Goal: Task Accomplishment & Management: Complete application form

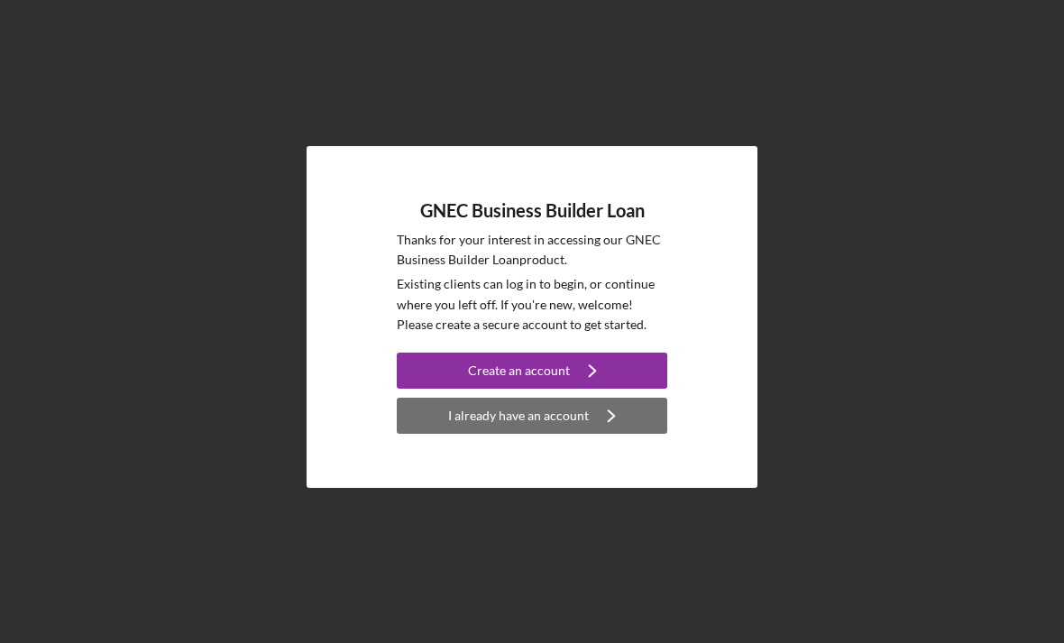
click at [453, 434] on button "I already have an account Icon/Navigate" at bounding box center [532, 416] width 271 height 36
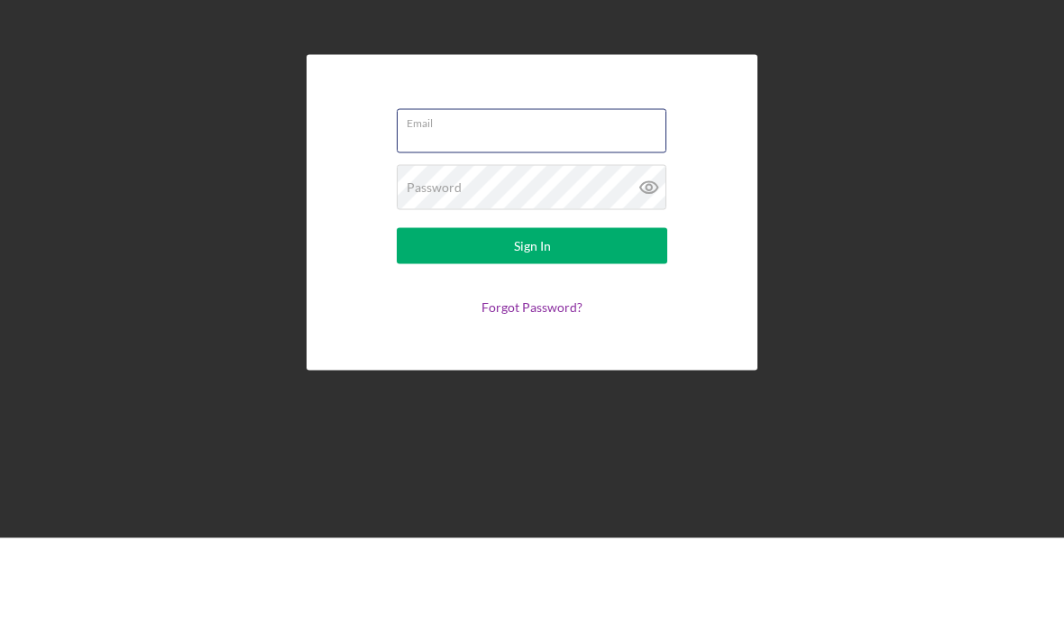
type input "[EMAIL_ADDRESS][DOMAIN_NAME]"
click at [532, 333] on button "Sign In" at bounding box center [532, 351] width 271 height 36
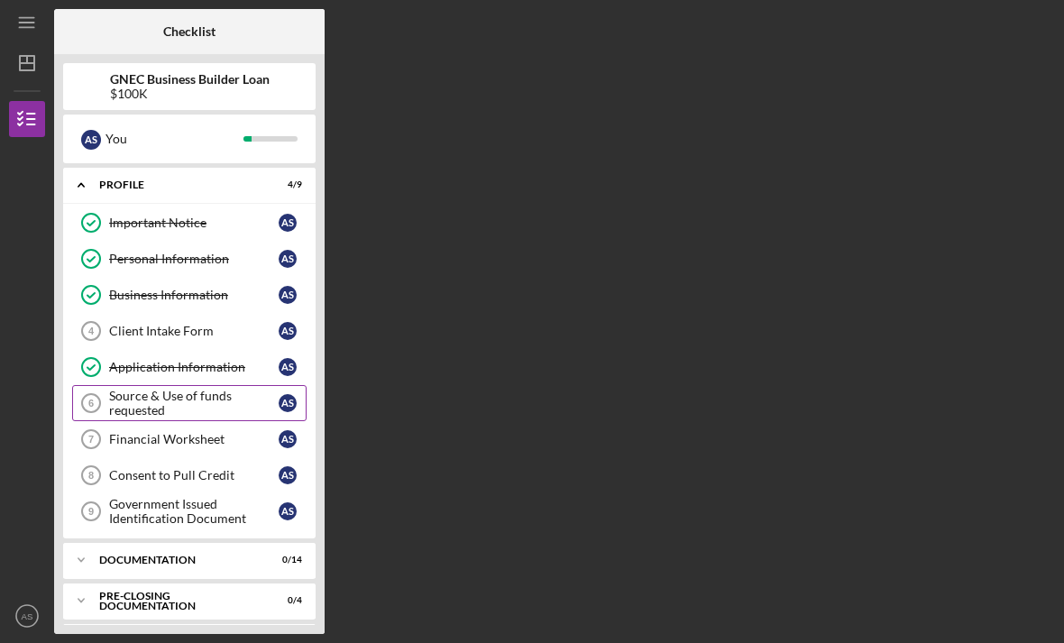
click at [139, 389] on div "Source & Use of funds requested" at bounding box center [194, 403] width 170 height 29
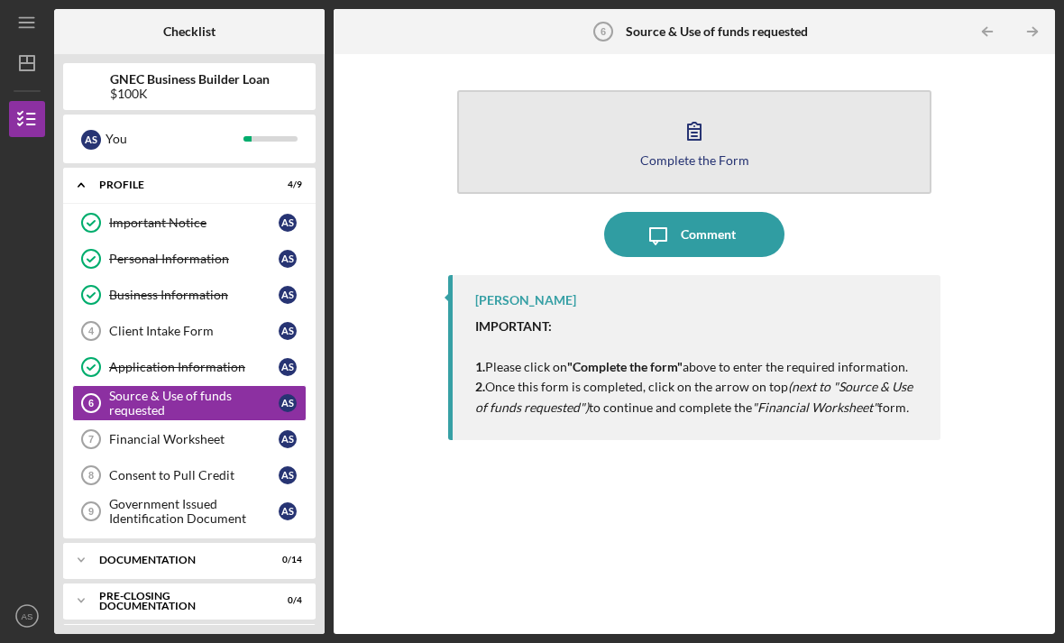
click at [633, 90] on button "Complete the Form Form" at bounding box center [694, 142] width 474 height 104
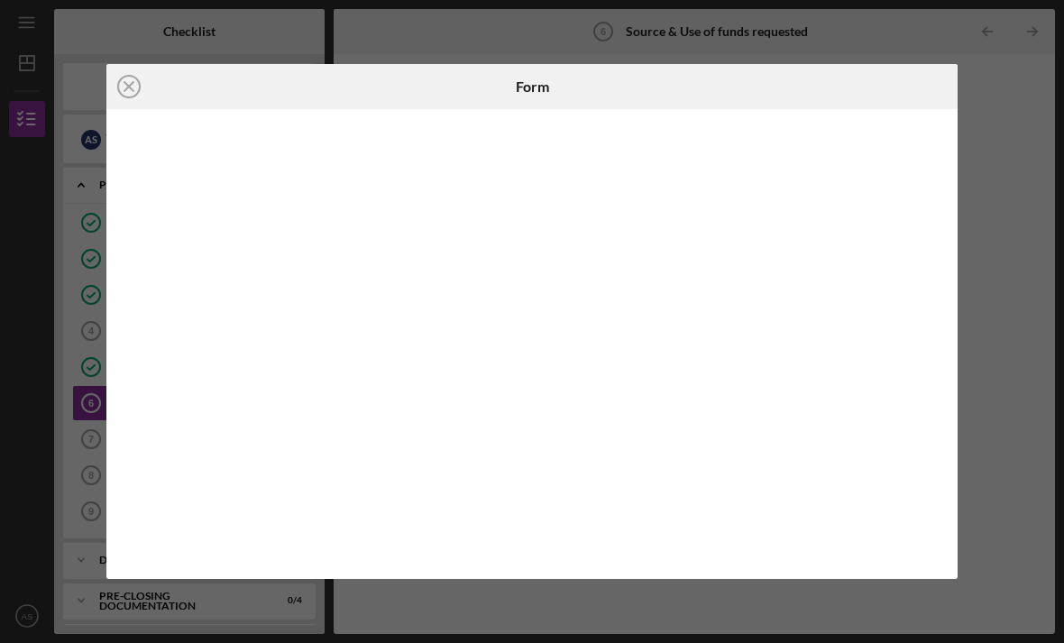
click at [1012, 34] on div "Icon/Close Form" at bounding box center [532, 321] width 1064 height 643
